Goal: Check status: Check status

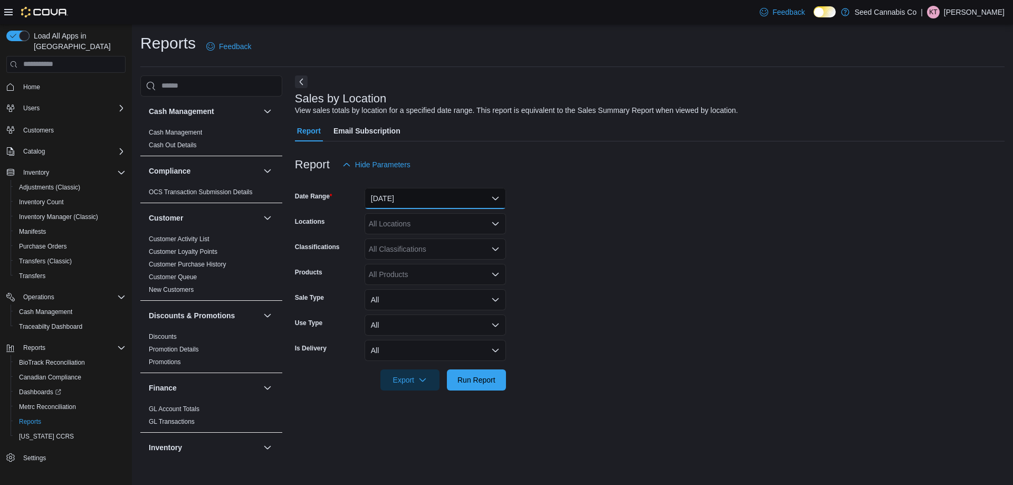
click at [400, 203] on button "Yesterday" at bounding box center [435, 198] width 141 height 21
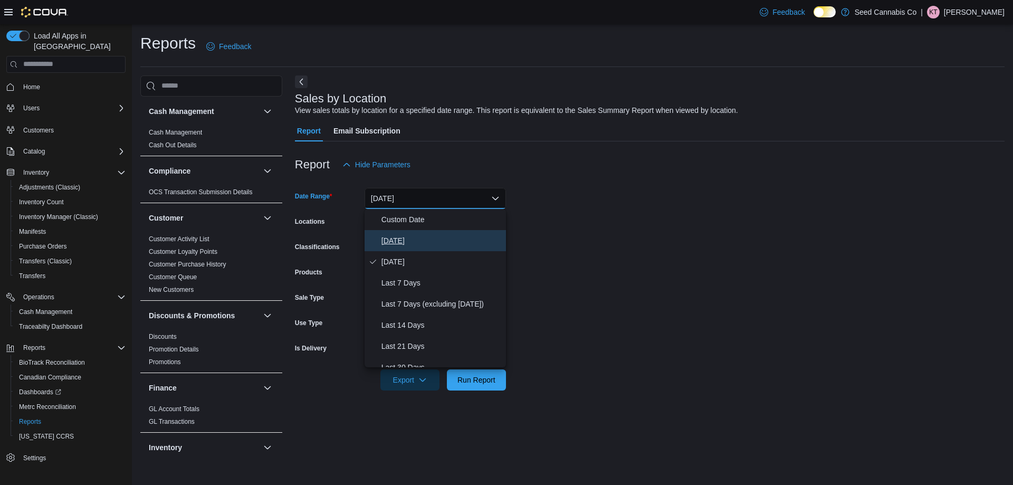
click at [403, 242] on span "Today" at bounding box center [442, 240] width 120 height 13
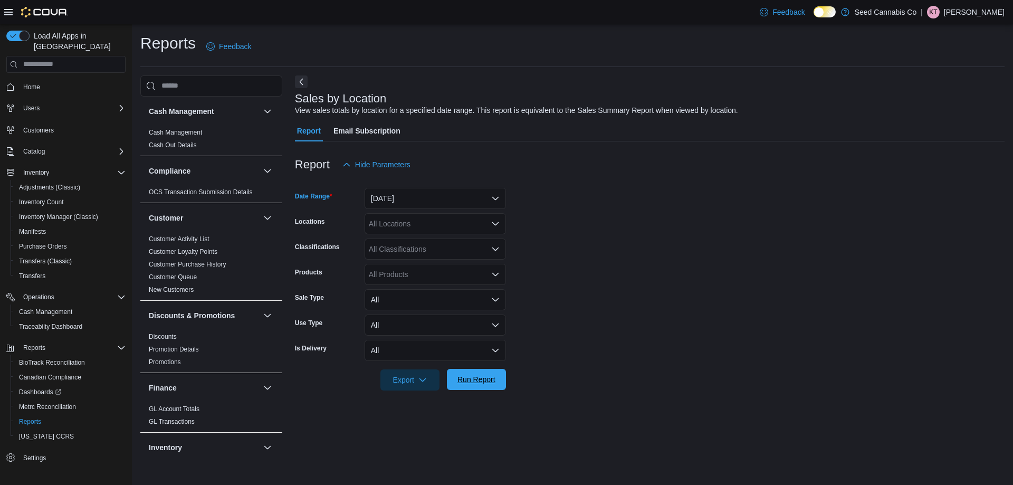
click at [478, 378] on span "Run Report" at bounding box center [477, 379] width 38 height 11
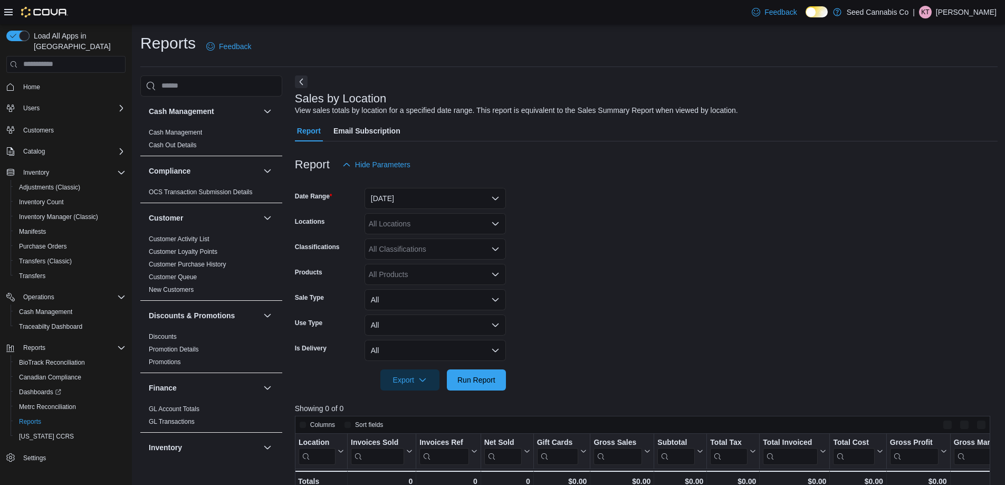
scroll to position [158, 0]
